Goal: Find specific page/section: Find specific page/section

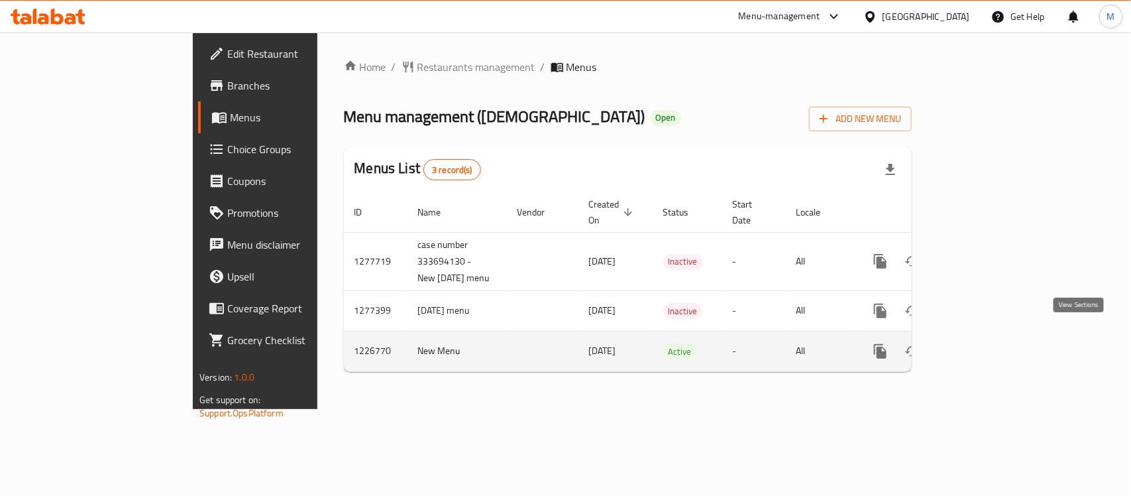
click at [984, 343] on icon "enhanced table" at bounding box center [976, 351] width 16 height 16
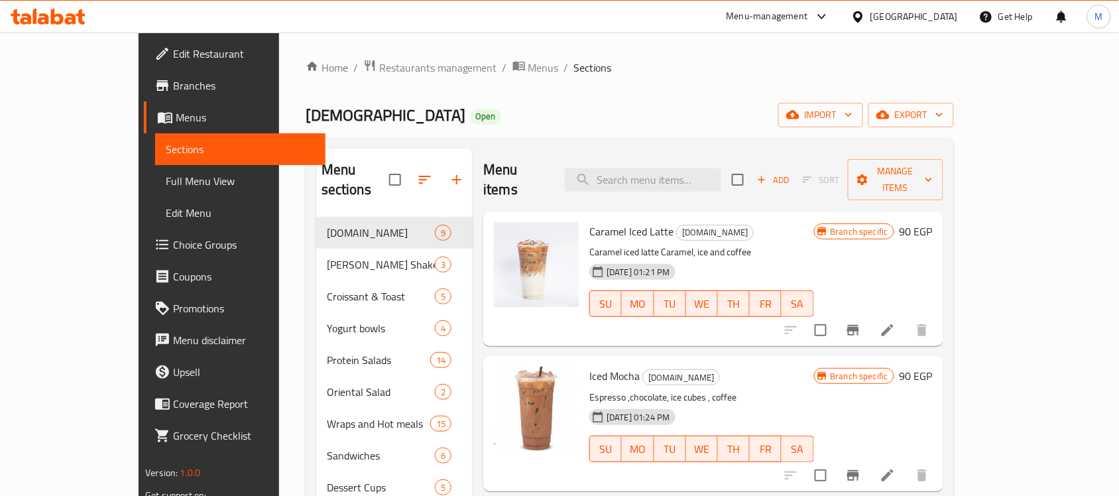
click at [942, 13] on div "[GEOGRAPHIC_DATA]" at bounding box center [913, 16] width 87 height 15
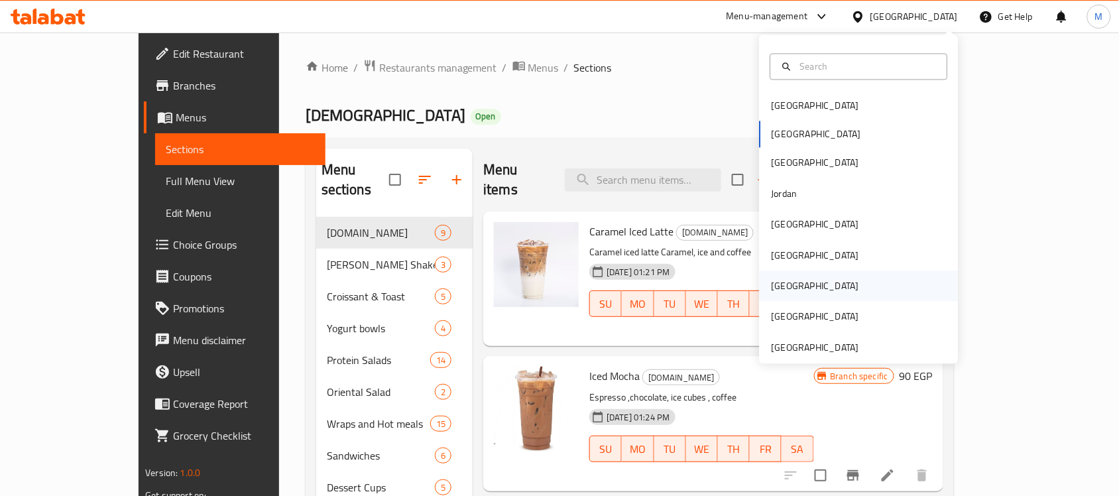
click at [779, 284] on div "[GEOGRAPHIC_DATA]" at bounding box center [814, 286] width 87 height 15
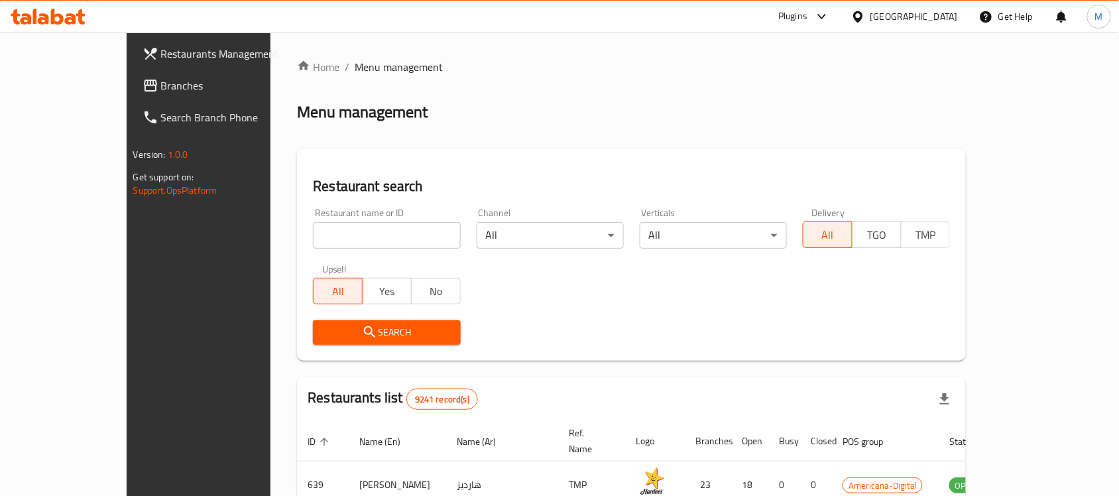
click at [142, 83] on span at bounding box center [151, 86] width 19 height 16
